Goal: Find specific page/section: Find specific page/section

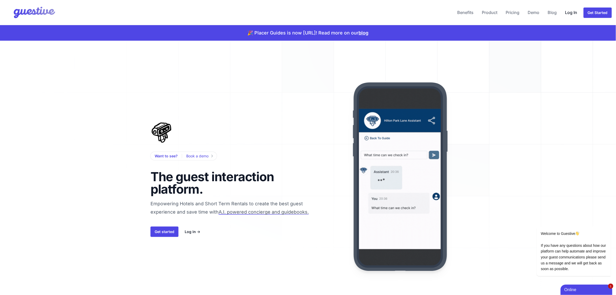
click at [572, 8] on link "Log In" at bounding box center [571, 12] width 16 height 12
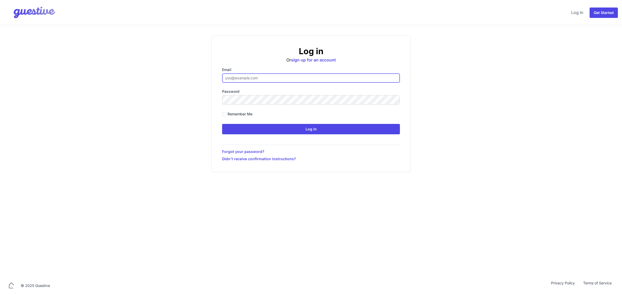
type input "ben@aplacelikehome.co.uk"
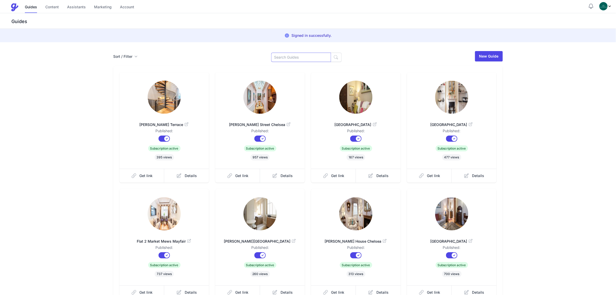
click at [305, 54] on input at bounding box center [301, 57] width 60 height 9
type input "Brit"
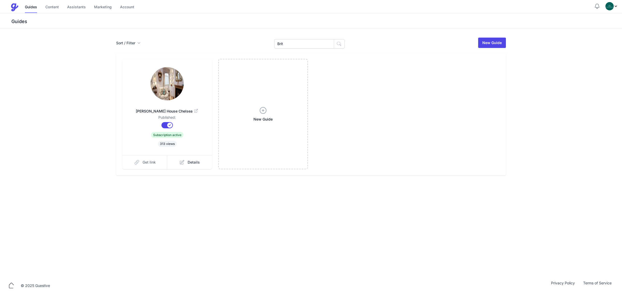
click at [155, 165] on link "Get link" at bounding box center [144, 162] width 45 height 14
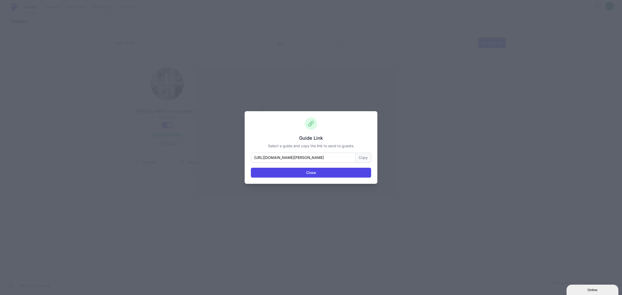
click at [370, 159] on button "Copy" at bounding box center [364, 158] width 16 height 10
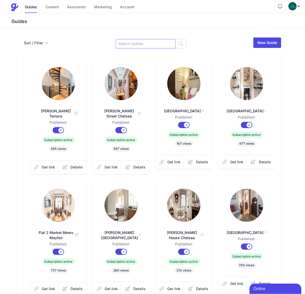
click at [143, 42] on input at bounding box center [146, 43] width 60 height 9
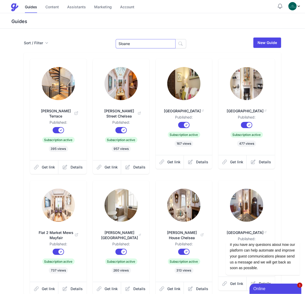
type input "Sloane"
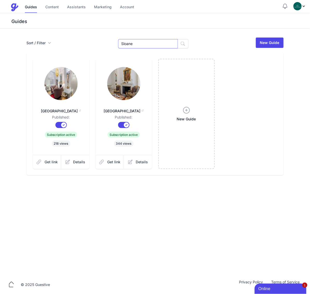
click at [134, 45] on input "Sloane" at bounding box center [148, 43] width 60 height 9
type input "36a"
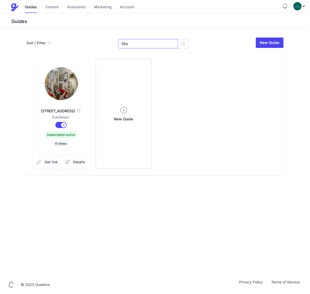
click at [138, 45] on input "36a" at bounding box center [148, 43] width 60 height 9
click at [140, 43] on input "36a" at bounding box center [148, 43] width 60 height 9
type input "3"
type input "Sloane"
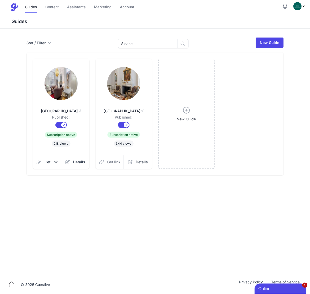
click at [108, 161] on span "Get link" at bounding box center [113, 162] width 13 height 5
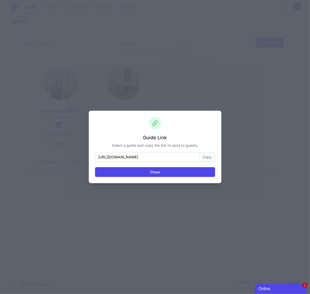
drag, startPoint x: 208, startPoint y: 158, endPoint x: 157, endPoint y: 164, distance: 51.6
click at [208, 158] on button "Copy" at bounding box center [208, 157] width 16 height 10
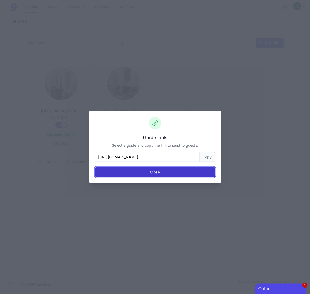
click at [148, 169] on button "Close" at bounding box center [155, 172] width 120 height 10
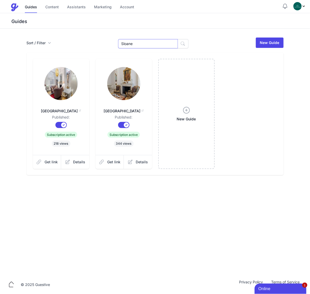
click at [158, 47] on input "Sloane" at bounding box center [148, 43] width 60 height 9
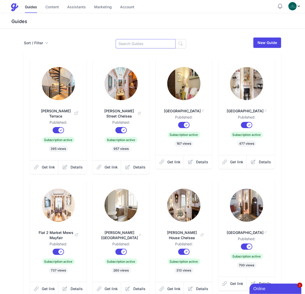
click at [122, 44] on input at bounding box center [146, 43] width 60 height 9
type input "Ox"
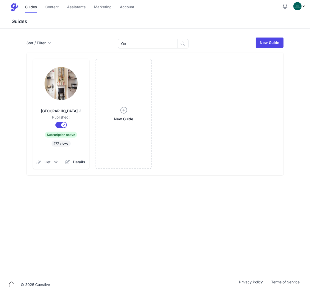
click at [50, 169] on link "Get link" at bounding box center [47, 162] width 29 height 14
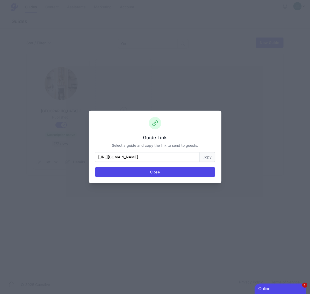
click at [210, 159] on button "Copy" at bounding box center [208, 157] width 16 height 10
